Goal: Information Seeking & Learning: Check status

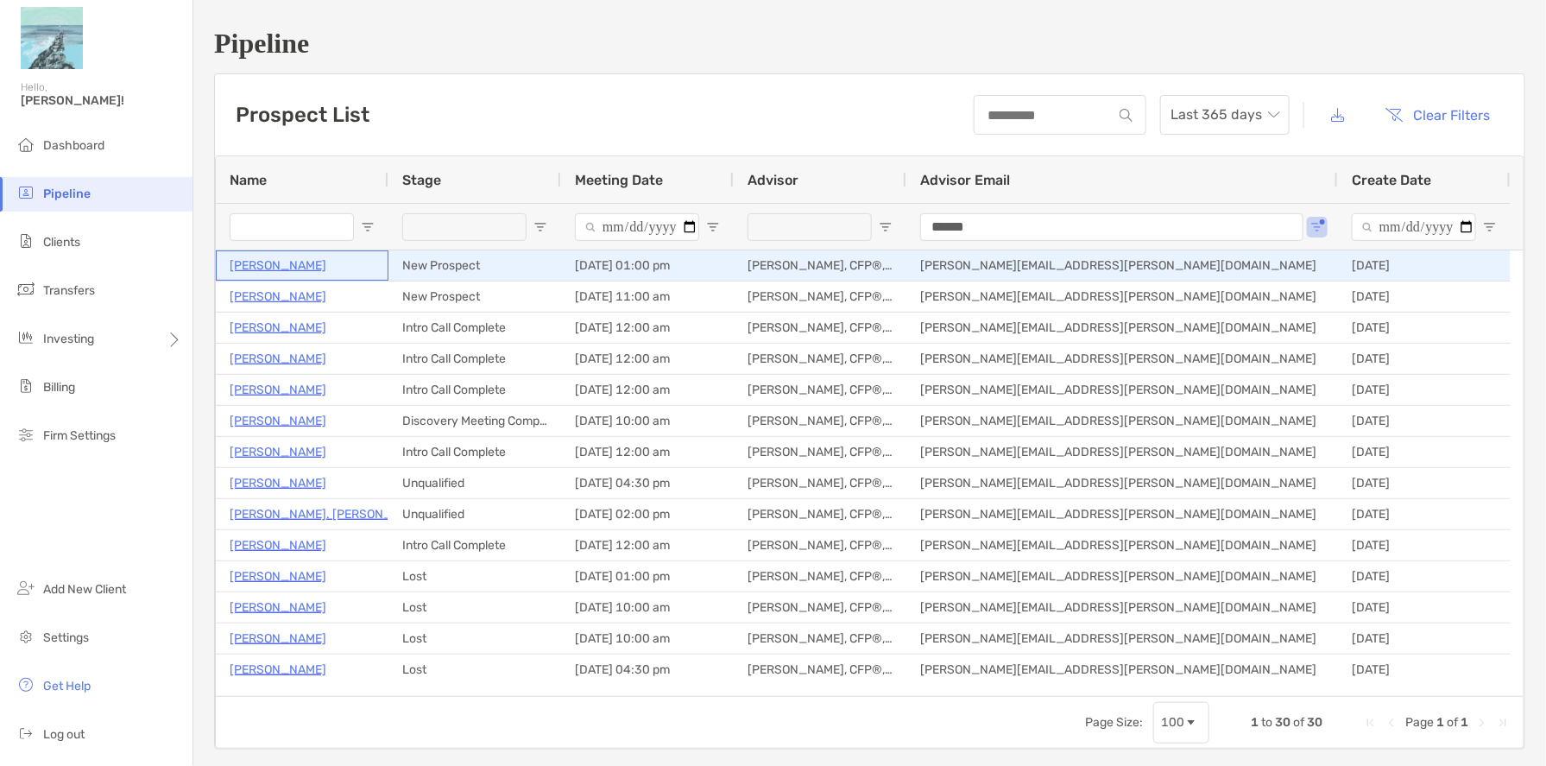
click at [243, 262] on p "[PERSON_NAME]" at bounding box center [278, 266] width 97 height 22
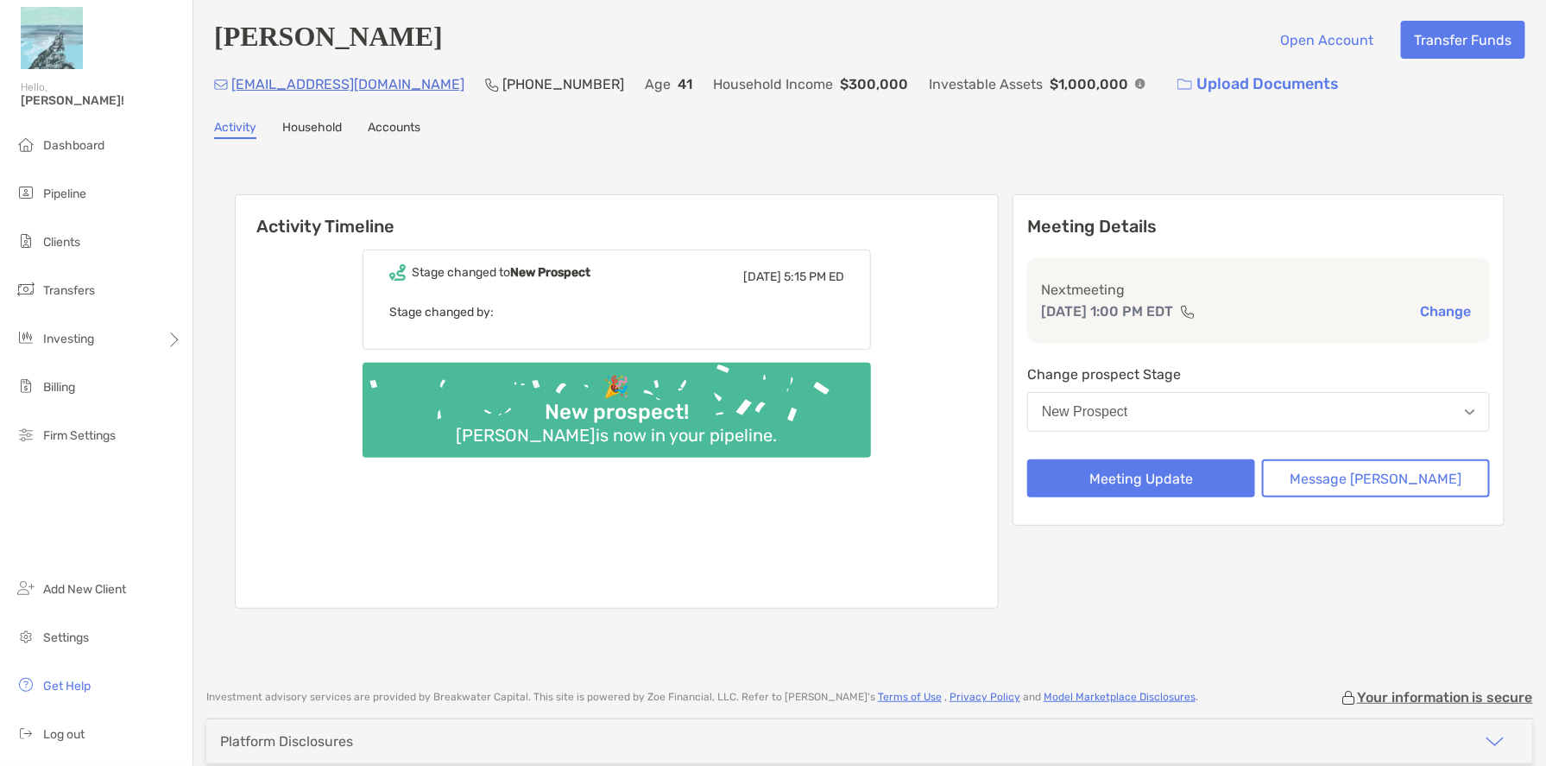
drag, startPoint x: 305, startPoint y: 132, endPoint x: 326, endPoint y: 129, distance: 21.7
click at [305, 132] on link "Household" at bounding box center [312, 129] width 60 height 19
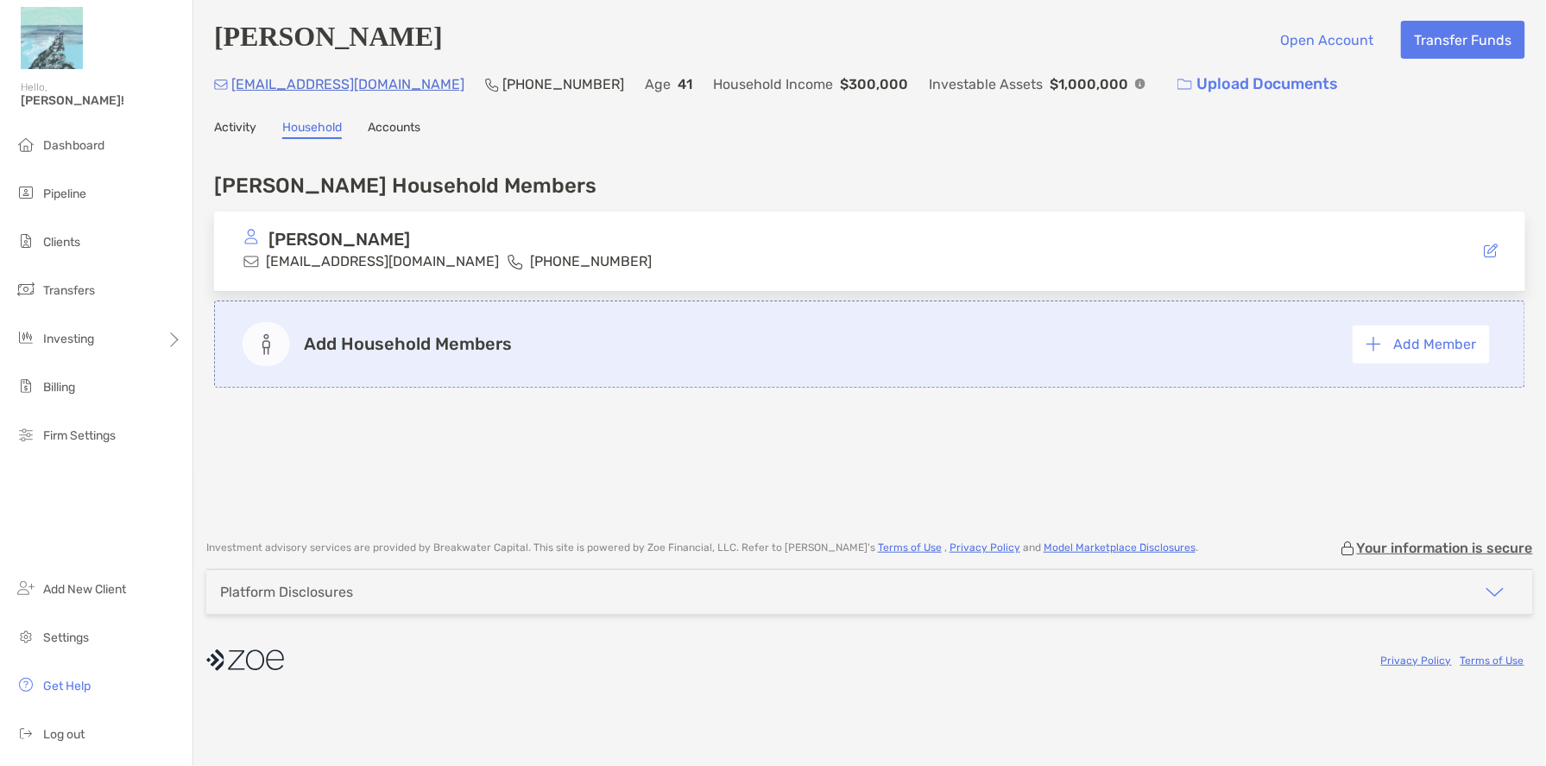
click at [396, 126] on link "Accounts" at bounding box center [394, 129] width 53 height 19
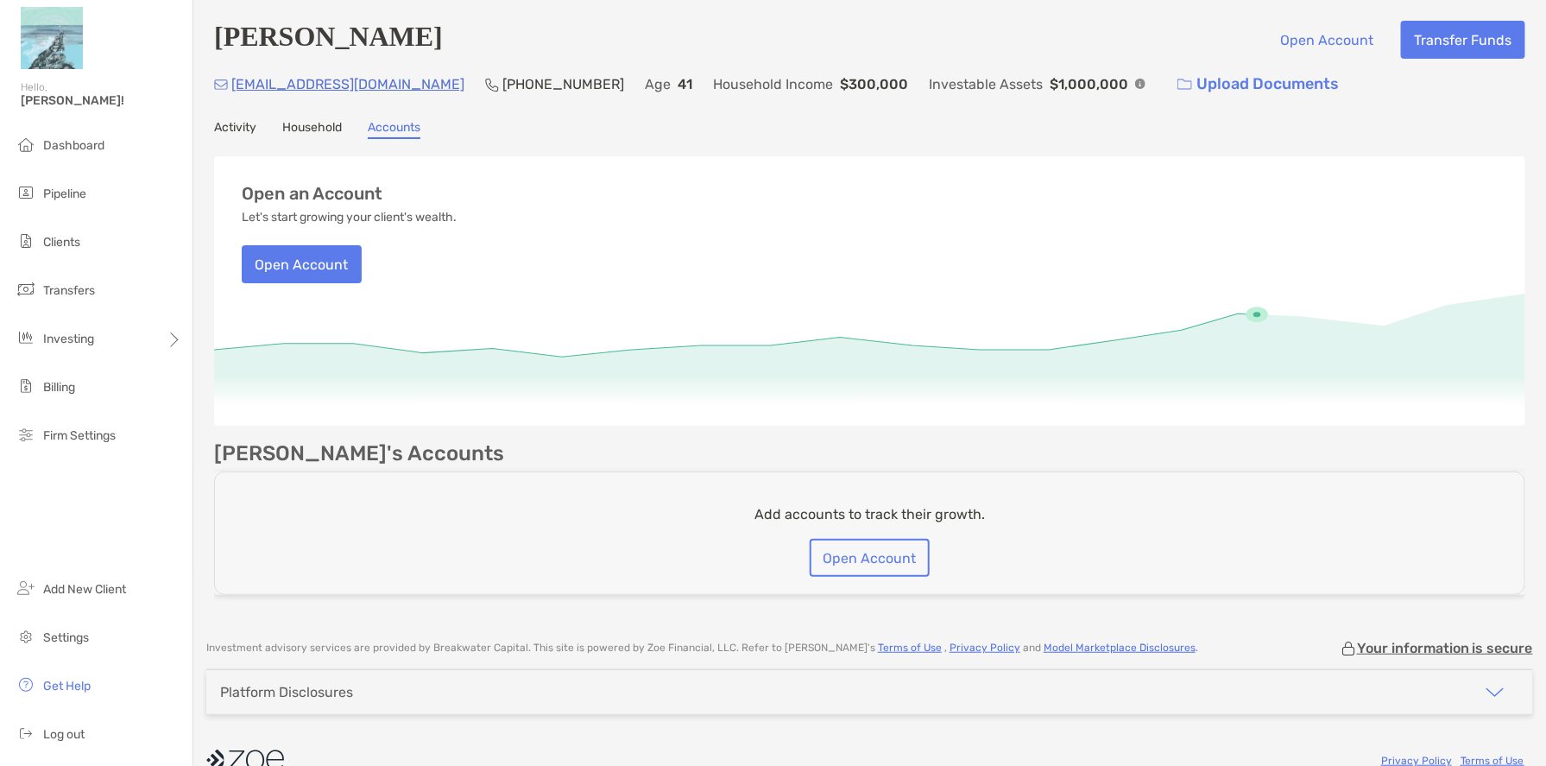
click at [226, 129] on link "Activity" at bounding box center [235, 129] width 42 height 19
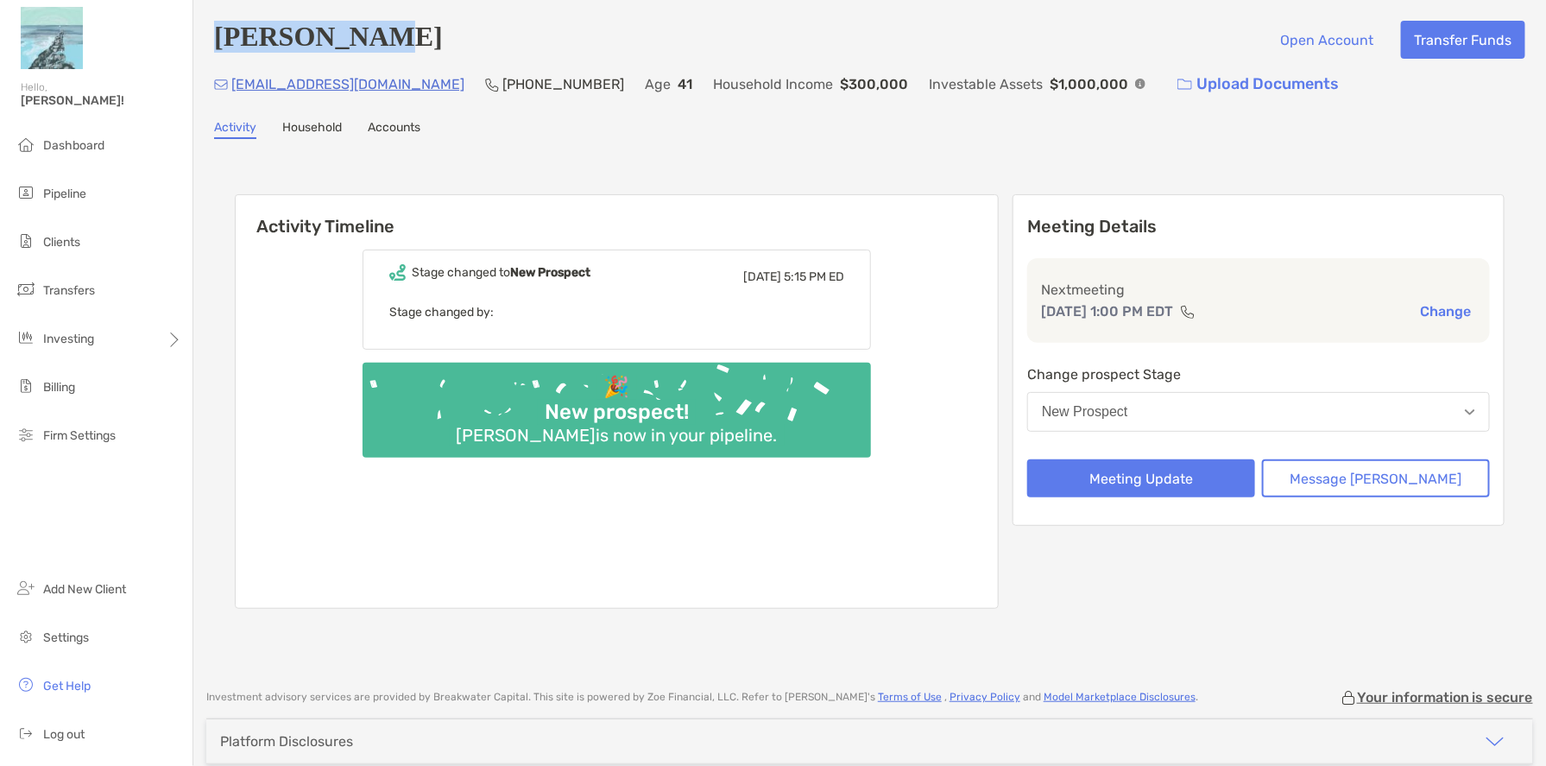
drag, startPoint x: 388, startPoint y: 45, endPoint x: 210, endPoint y: 49, distance: 178.7
click at [210, 49] on div "Anne Curtiss Open Account Transfer Funds annecurtiss@gmail.com (215) 801-7481 A…" at bounding box center [869, 336] width 1353 height 672
drag, startPoint x: 377, startPoint y: 48, endPoint x: 220, endPoint y: 49, distance: 157.1
click at [220, 49] on div "Anne Curtiss Open Account Transfer Funds" at bounding box center [869, 40] width 1311 height 38
copy h4 "[PERSON_NAME]"
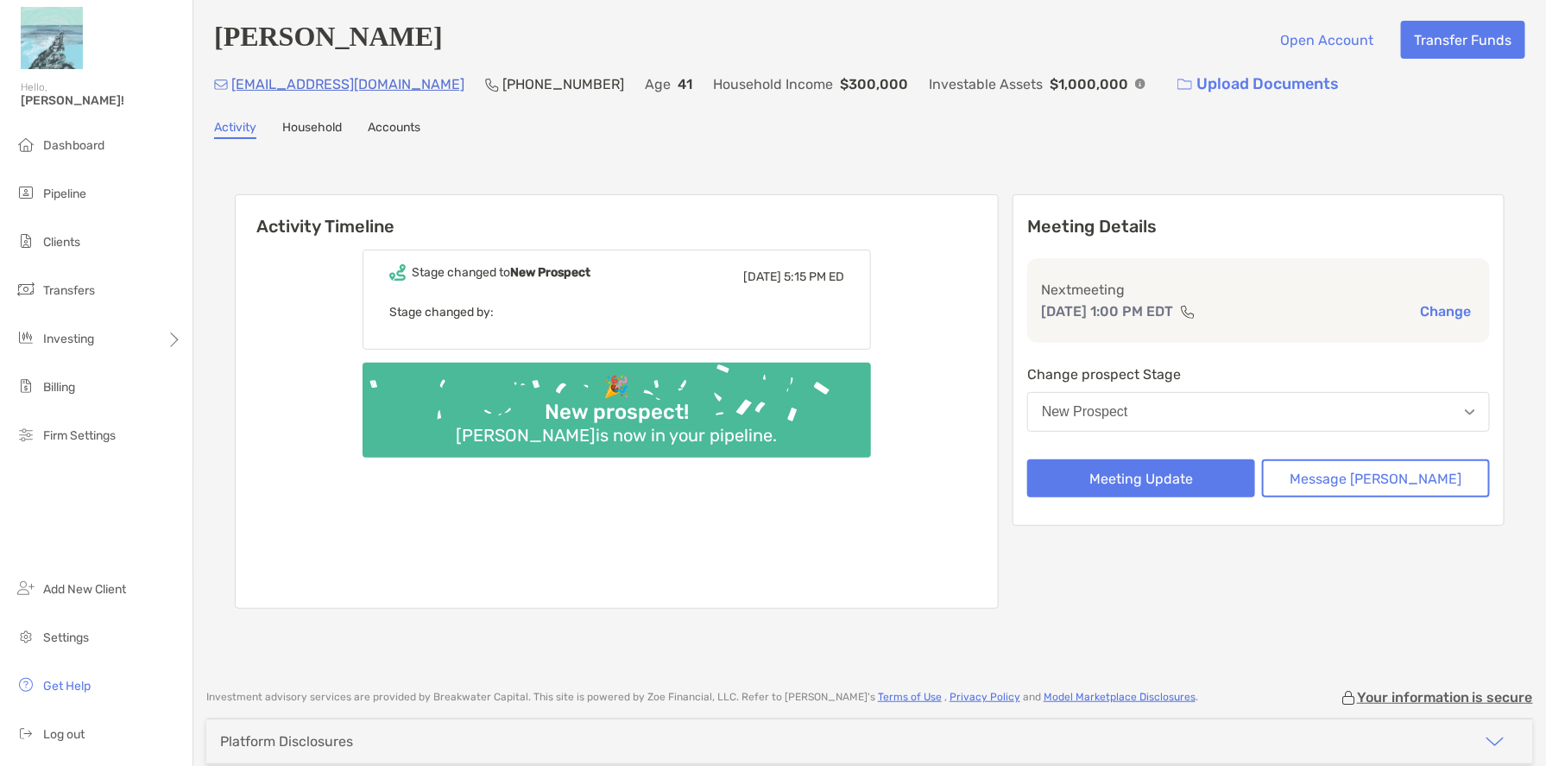
drag, startPoint x: 680, startPoint y: 173, endPoint x: 656, endPoint y: 143, distance: 38.7
click at [673, 166] on div "Activity Timeline Stage changed to New Prospect Tue, Sep 30 5:15 PM ED Stage ch…" at bounding box center [869, 403] width 1311 height 495
